Goal: Transaction & Acquisition: Purchase product/service

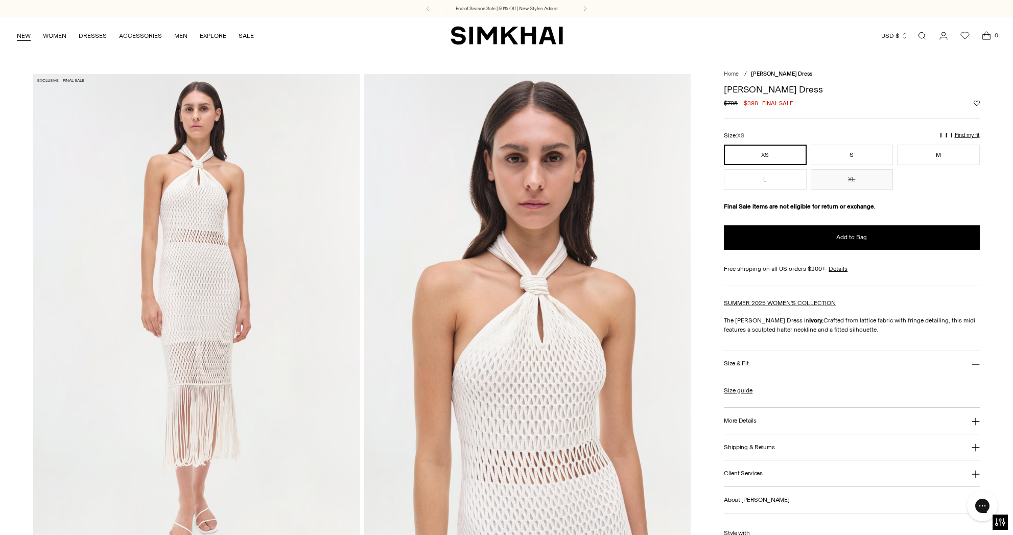
click at [23, 35] on link "NEW" at bounding box center [24, 36] width 14 height 22
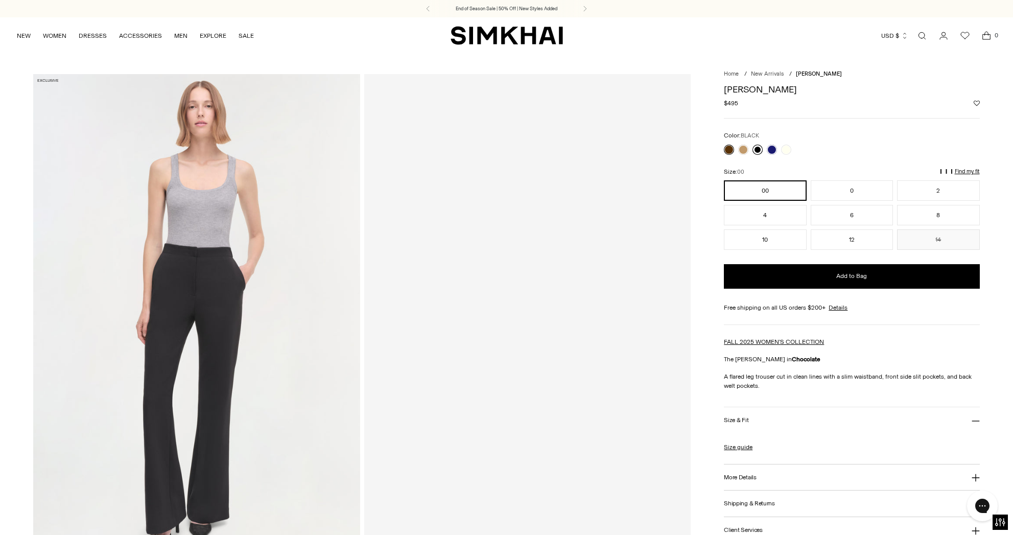
click at [758, 150] on link at bounding box center [758, 150] width 10 height 10
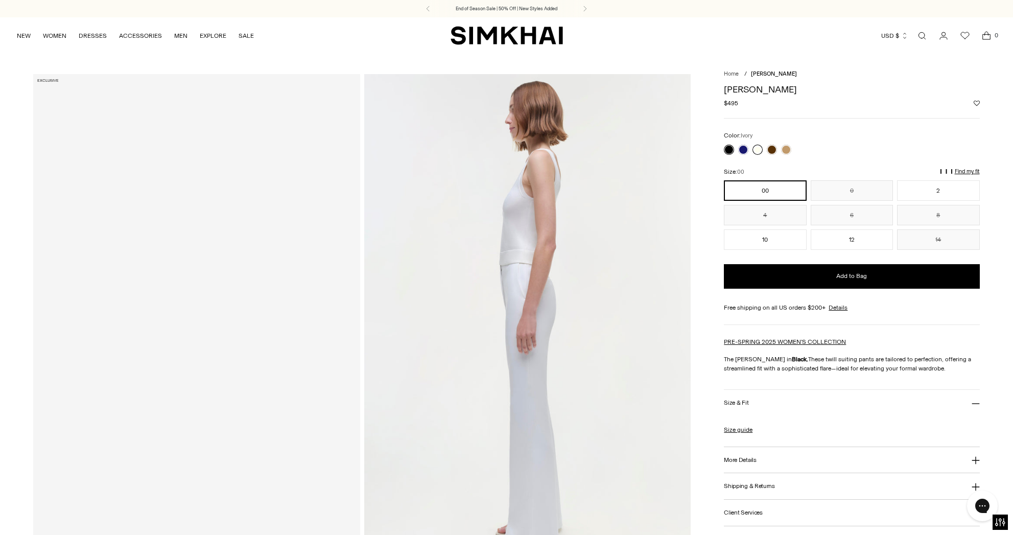
click at [757, 149] on link at bounding box center [758, 150] width 10 height 10
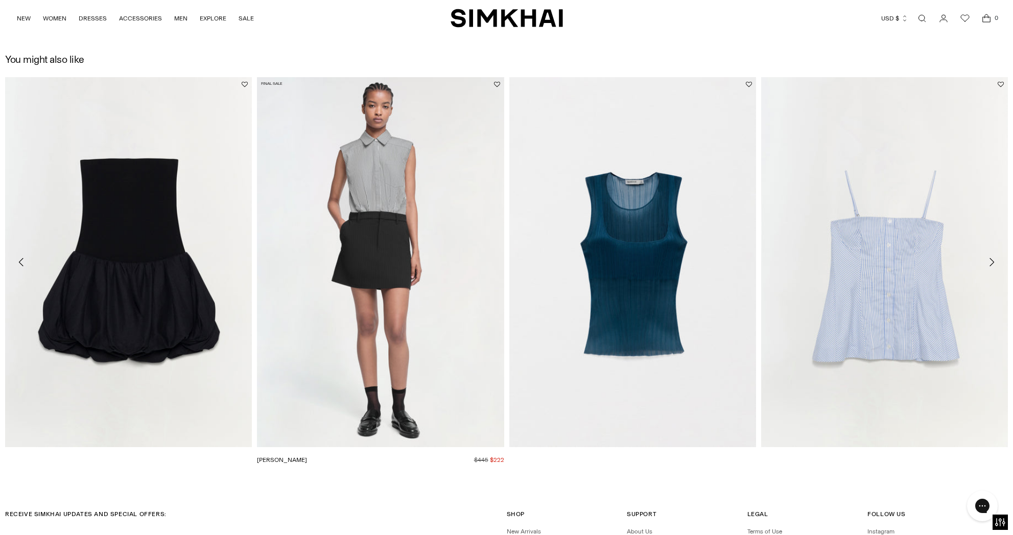
scroll to position [2472, 0]
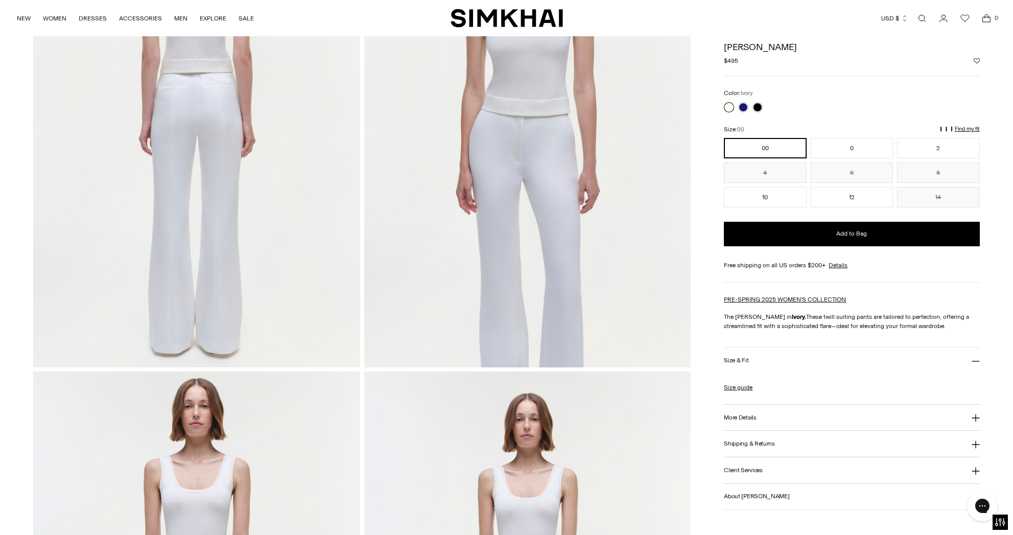
scroll to position [691, 0]
